Goal: Task Accomplishment & Management: Use online tool/utility

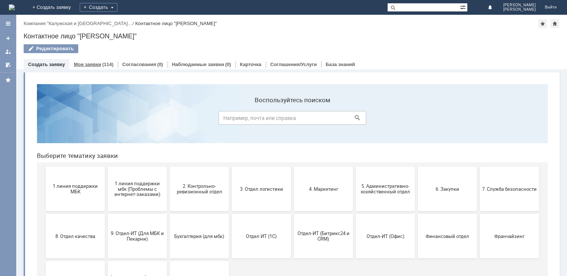
click at [94, 64] on link "Мои заявки" at bounding box center [87, 65] width 27 height 6
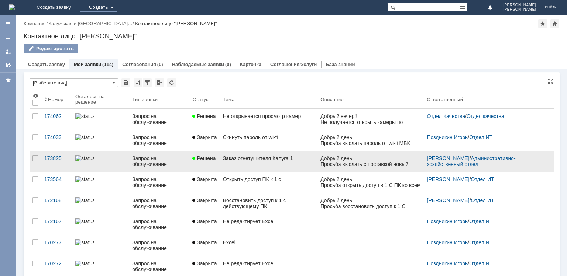
click at [199, 163] on link "Решена" at bounding box center [204, 161] width 30 height 21
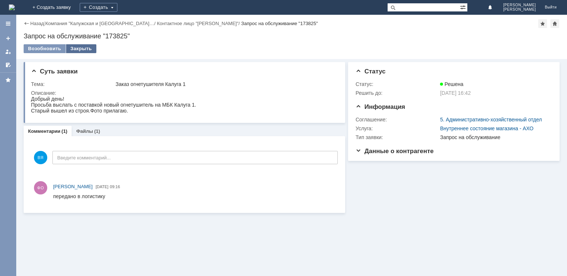
click at [79, 46] on div "Закрыть" at bounding box center [81, 48] width 30 height 9
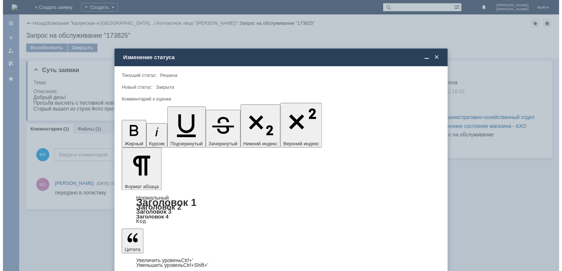
scroll to position [9, 0]
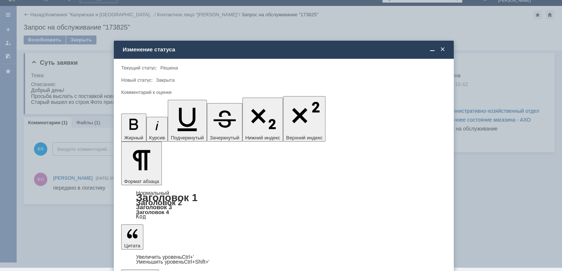
click at [155, 250] on div "5 - Отлично" at bounding box center [284, 255] width 324 height 12
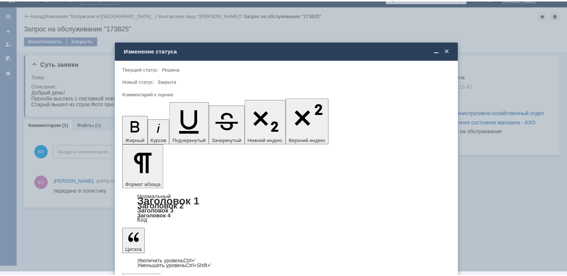
scroll to position [0, 0]
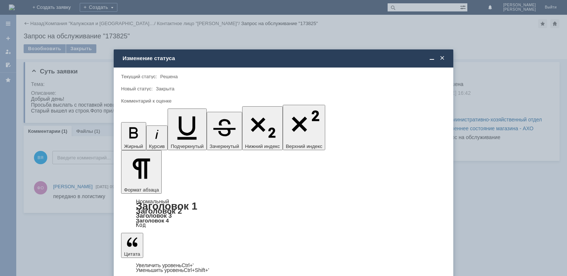
type input "5 - Отлично"
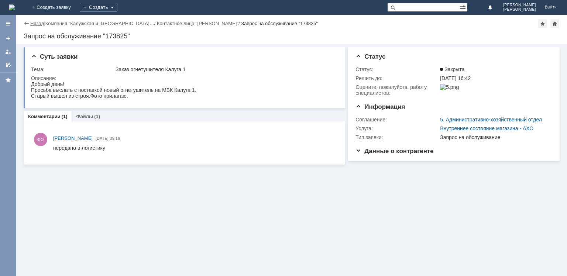
click at [35, 25] on link "Назад" at bounding box center [37, 24] width 14 height 6
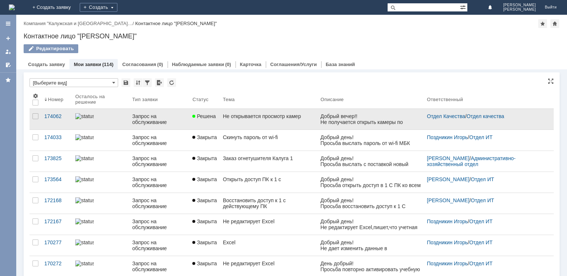
click at [188, 123] on link "Запрос на обслуживание" at bounding box center [159, 119] width 60 height 21
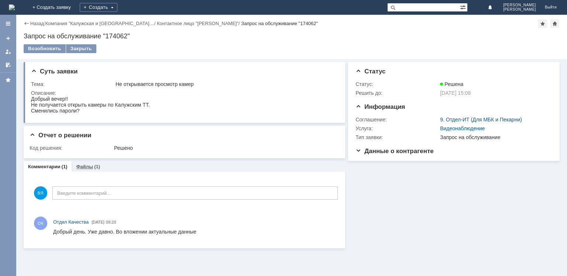
click at [86, 164] on link "Файлы" at bounding box center [84, 167] width 17 height 6
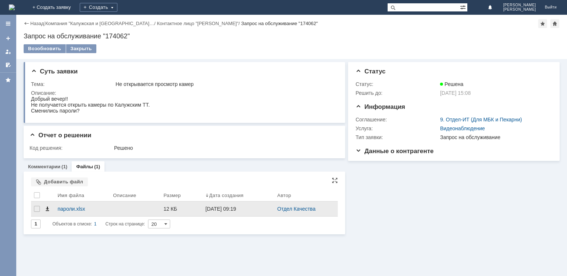
click at [47, 209] on span at bounding box center [47, 209] width 6 height 6
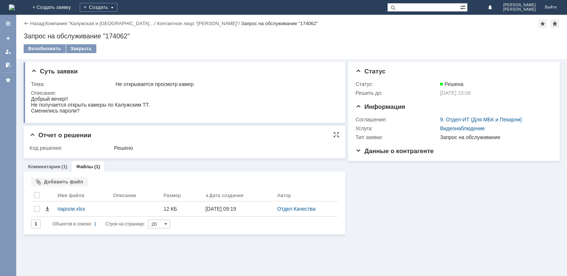
click at [239, 144] on td "Решено" at bounding box center [225, 148] width 224 height 9
click at [34, 23] on link "Назад" at bounding box center [37, 24] width 14 height 6
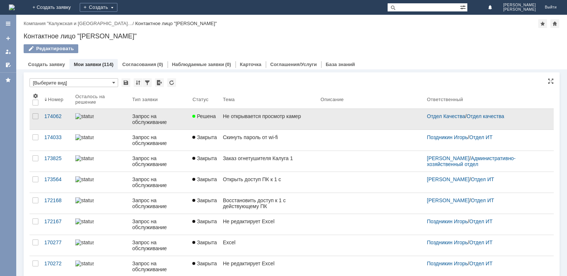
click at [185, 127] on link "Запрос на обслуживание" at bounding box center [159, 119] width 60 height 21
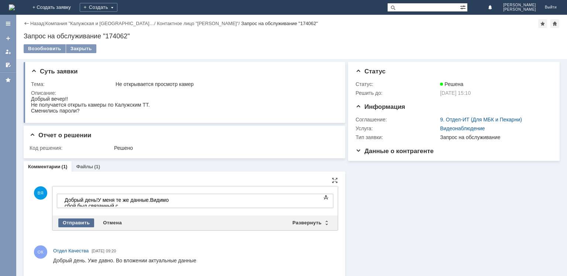
click at [81, 220] on div "Отправить" at bounding box center [76, 223] width 36 height 9
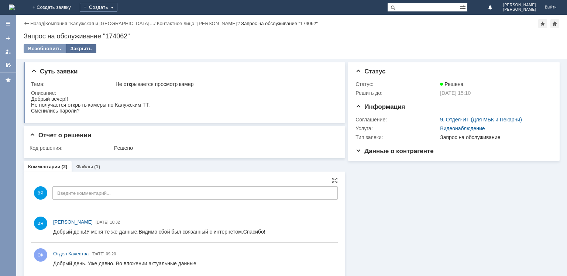
click at [81, 49] on div "Закрыть" at bounding box center [81, 48] width 30 height 9
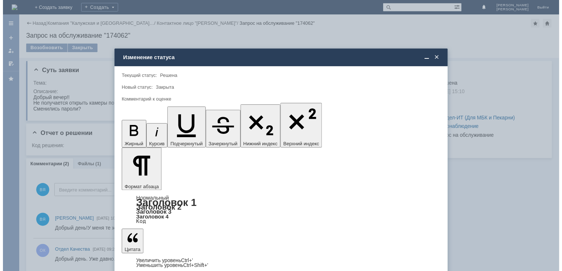
scroll to position [9, 0]
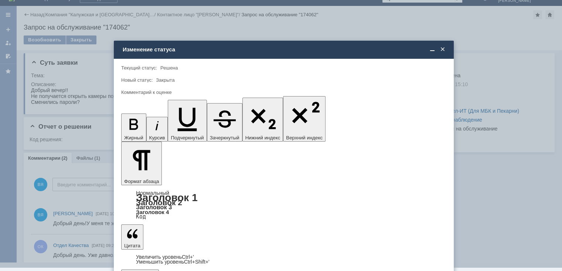
click at [146, 253] on span "5 - Отлично" at bounding box center [283, 255] width 315 height 6
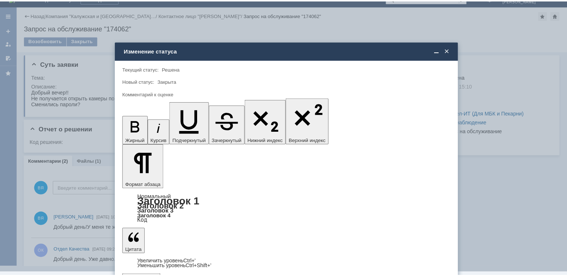
scroll to position [0, 0]
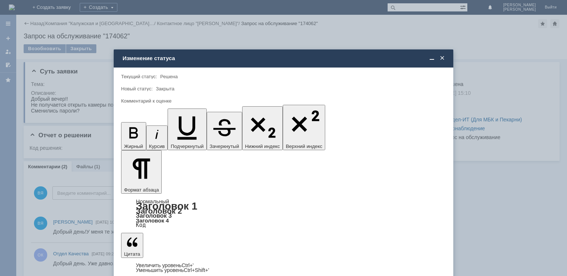
type input "5 - Отлично"
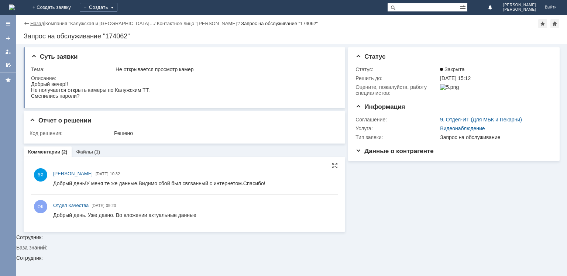
click at [41, 22] on link "Назад" at bounding box center [37, 24] width 14 height 6
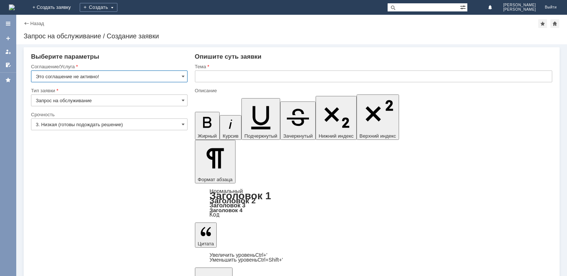
click at [182, 72] on input "Это соглашение не активно!" at bounding box center [109, 77] width 157 height 12
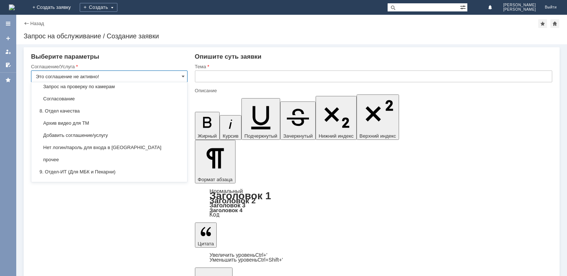
scroll to position [607, 0]
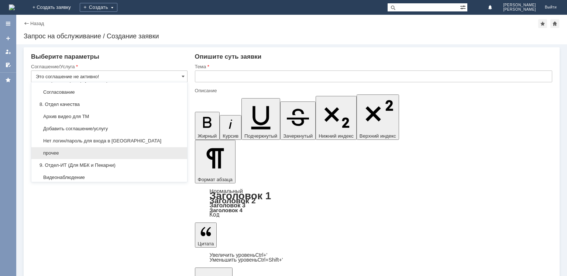
click at [118, 150] on span "прочее" at bounding box center [109, 153] width 147 height 6
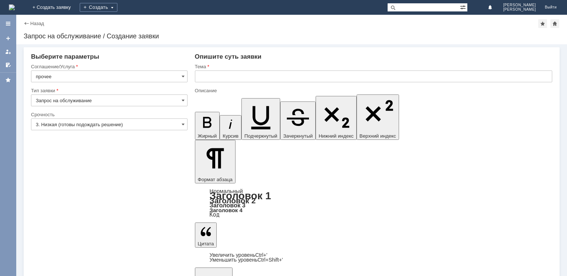
type input "прочее"
click at [146, 119] on input "3. Низкая (готовы подождать решение)" at bounding box center [109, 125] width 157 height 12
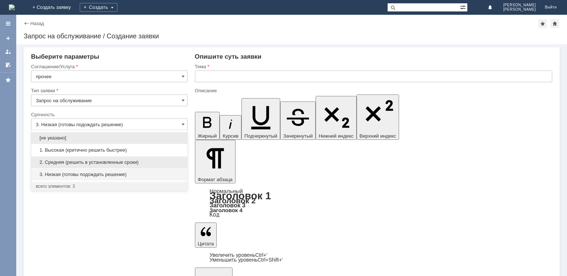
click at [110, 163] on span "2. Средняя (решить в установленные сроки)" at bounding box center [109, 163] width 147 height 6
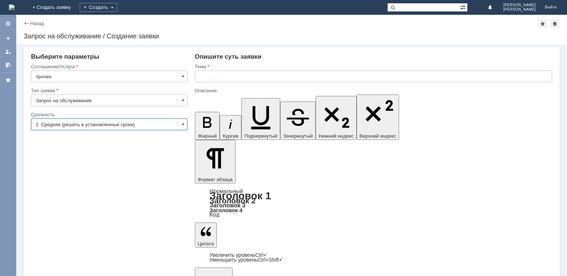
type input "2. Средняя (решить в установленные сроки)"
click at [180, 76] on input "прочее" at bounding box center [109, 77] width 157 height 12
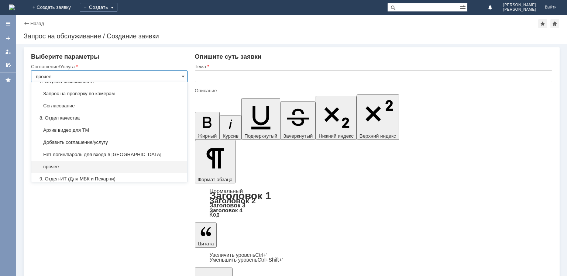
scroll to position [600, 0]
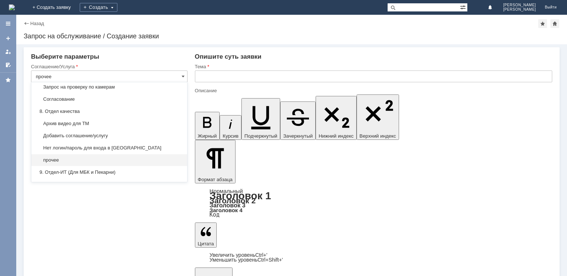
click at [68, 154] on div "прочее" at bounding box center [109, 160] width 156 height 12
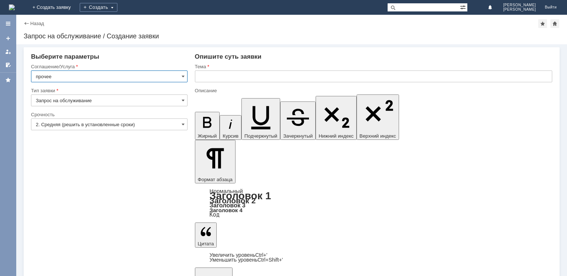
type input "прочее"
click at [253, 80] on input "text" at bounding box center [374, 77] width 358 height 12
type input "[PERSON_NAME]"
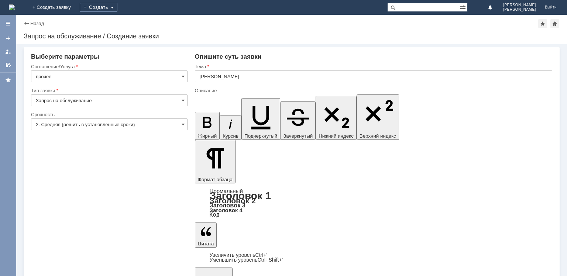
click at [237, 79] on input "[PERSON_NAME]" at bounding box center [374, 77] width 358 height 12
click at [261, 72] on input "[PERSON_NAME]" at bounding box center [374, 77] width 358 height 12
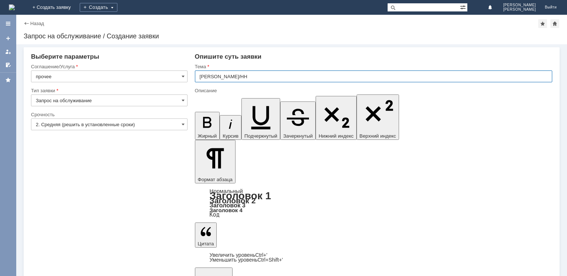
type input "[PERSON_NAME]/НН"
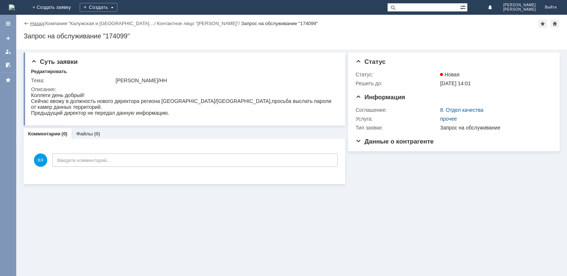
click at [38, 25] on link "Назад" at bounding box center [37, 24] width 14 height 6
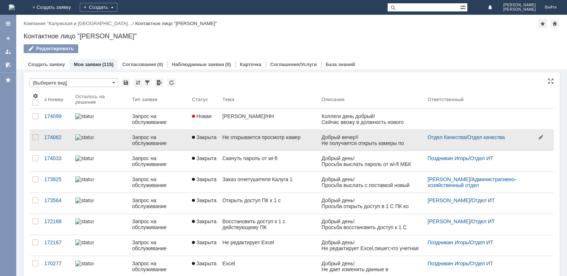
click at [449, 145] on div "Отдел Качества / Отдел качества" at bounding box center [486, 140] width 123 height 21
click at [284, 146] on link "Не открывается просмотр камер" at bounding box center [269, 140] width 99 height 21
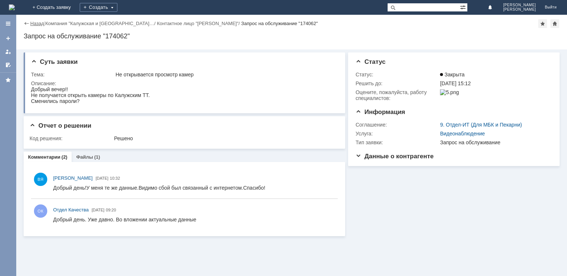
click at [34, 23] on link "Назад" at bounding box center [37, 24] width 14 height 6
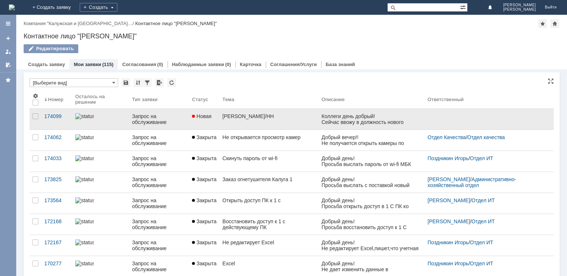
click at [211, 124] on link "Новая" at bounding box center [204, 119] width 30 height 21
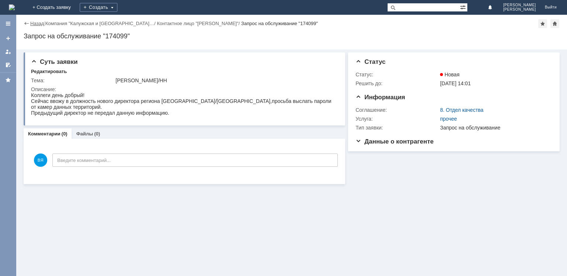
click at [37, 24] on link "Назад" at bounding box center [37, 24] width 14 height 6
